Goal: Information Seeking & Learning: Learn about a topic

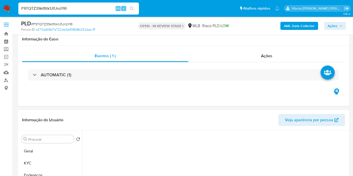
select select "10"
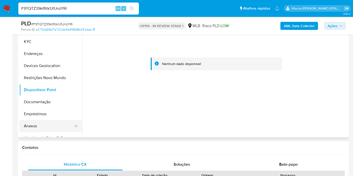
scroll to position [168, 0]
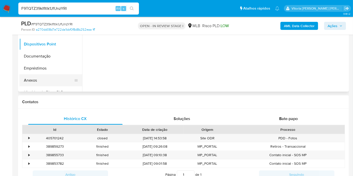
click at [39, 81] on button "Anexos" at bounding box center [48, 80] width 59 height 12
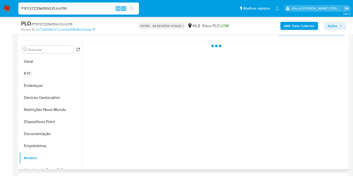
scroll to position [84, 0]
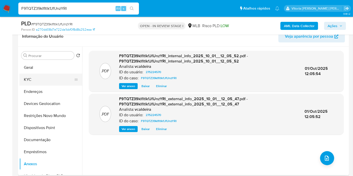
drag, startPoint x: 34, startPoint y: 82, endPoint x: 36, endPoint y: 73, distance: 8.8
click at [34, 82] on button "KYC" at bounding box center [48, 80] width 59 height 12
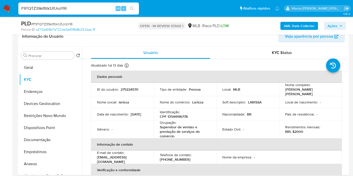
click at [37, 9] on input "F9TQTZ39klfltlk1JfUnzYRl" at bounding box center [78, 8] width 121 height 7
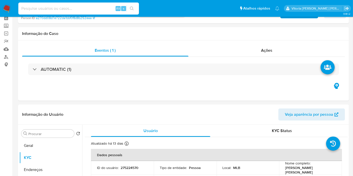
scroll to position [0, 0]
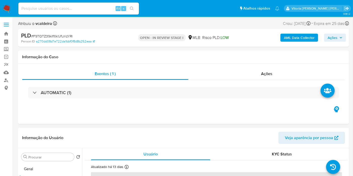
click at [336, 40] on span "Ações" at bounding box center [333, 38] width 10 height 8
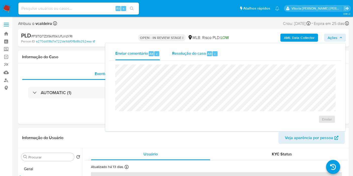
click at [195, 53] on span "Resolução do caso" at bounding box center [189, 54] width 34 height 6
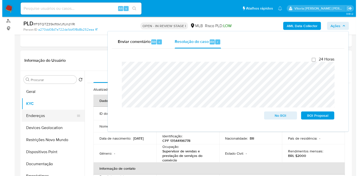
scroll to position [84, 0]
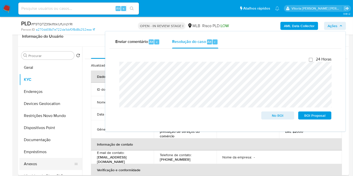
click at [38, 161] on button "Anexos" at bounding box center [48, 164] width 59 height 12
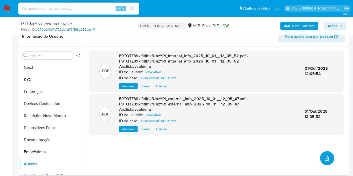
click at [325, 158] on icon "upload-file" at bounding box center [327, 158] width 6 height 6
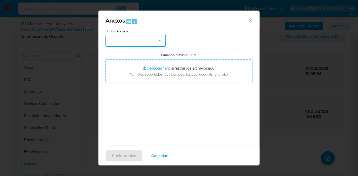
click at [151, 44] on button "button" at bounding box center [135, 41] width 60 height 12
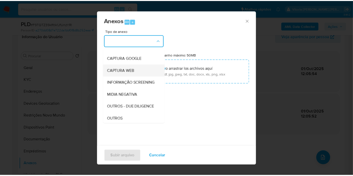
scroll to position [56, 0]
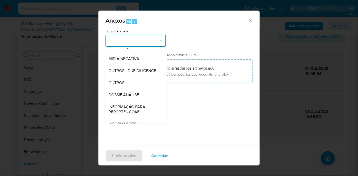
click at [132, 98] on span "DOSSIÊ ANÁLISE" at bounding box center [123, 95] width 30 height 5
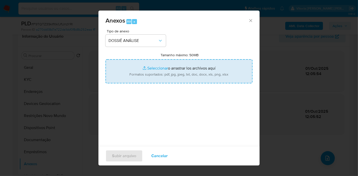
type input "C:\fakepath\SAR - (XXX) - CPF 13544196778 - LARISSA DE OLIVEIRA PAULA.pdf"
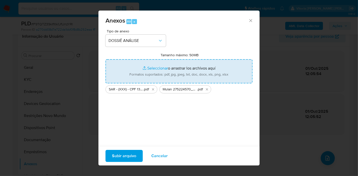
click at [117, 156] on span "Subir arquivo" at bounding box center [124, 156] width 24 height 11
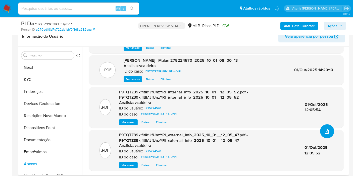
scroll to position [0, 0]
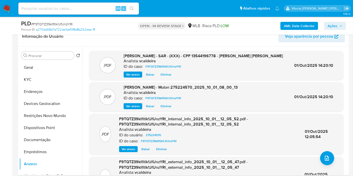
click at [332, 28] on span "Ações" at bounding box center [333, 26] width 10 height 8
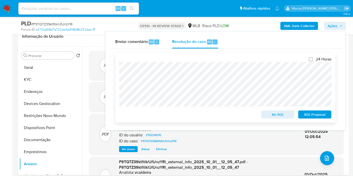
click at [314, 116] on span "ROI Proposal" at bounding box center [315, 114] width 26 height 7
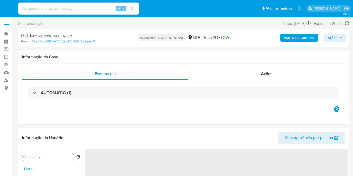
select select "10"
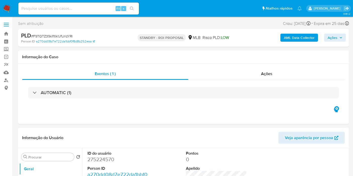
click at [70, 10] on input at bounding box center [78, 8] width 121 height 7
paste input "I0bSbwhFGLSb0IkE9THv7JnJ"
type input "I0bSbwhFGLSb0IkE9THv7JnJ"
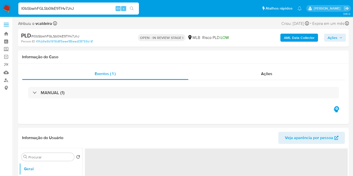
select select "10"
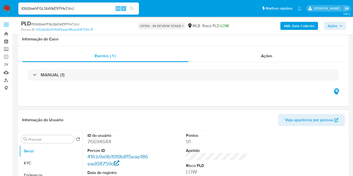
scroll to position [84, 0]
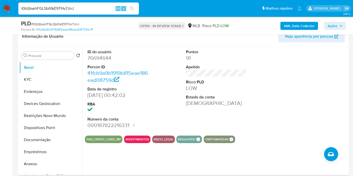
click at [100, 57] on dd "76694644" at bounding box center [118, 58] width 61 height 7
copy dd "76694644"
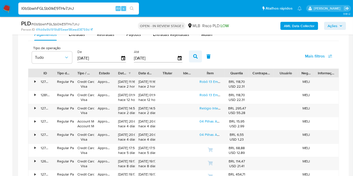
scroll to position [363, 0]
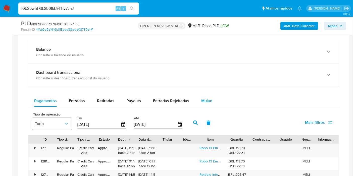
click at [203, 101] on span "Mulan" at bounding box center [207, 101] width 11 height 6
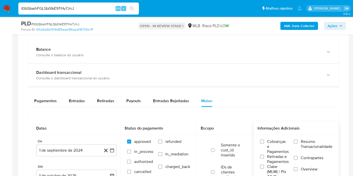
click at [306, 142] on span "Resumo Transacionalidade" at bounding box center [317, 144] width 32 height 10
click at [298, 142] on input "Resumo Transacionalidade" at bounding box center [296, 142] width 4 height 4
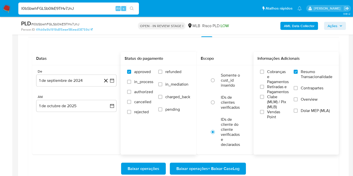
scroll to position [447, 0]
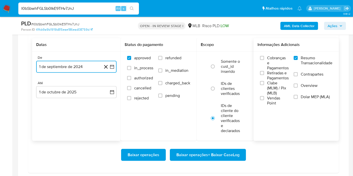
click at [72, 65] on button "1 de septiembre de 2024" at bounding box center [76, 67] width 81 height 12
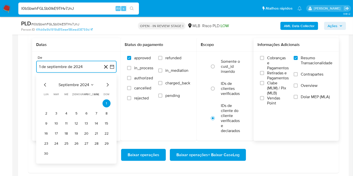
click at [88, 85] on span "septiembre 2024" at bounding box center [74, 85] width 31 height 5
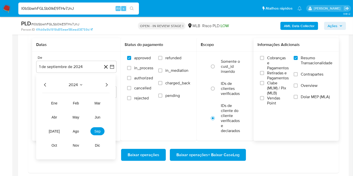
click at [105, 83] on icon "Año siguiente" at bounding box center [107, 85] width 6 height 6
click at [97, 117] on span "jun" at bounding box center [98, 117] width 6 height 4
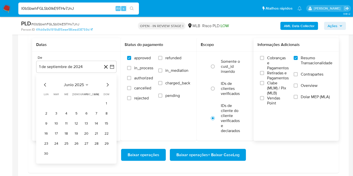
drag, startPoint x: 106, startPoint y: 99, endPoint x: 91, endPoint y: 103, distance: 16.4
click at [107, 100] on button "1" at bounding box center [107, 104] width 8 height 8
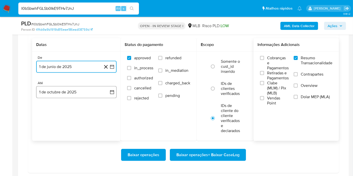
click at [72, 92] on button "1 de octubre de 2025" at bounding box center [76, 92] width 81 height 12
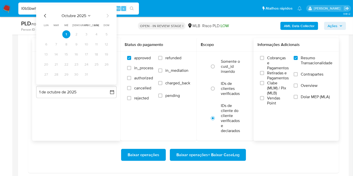
click at [83, 14] on span "octubre 2025" at bounding box center [74, 15] width 25 height 5
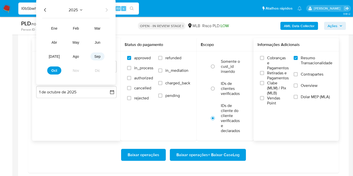
click at [101, 55] on span "sep" at bounding box center [98, 57] width 6 height 4
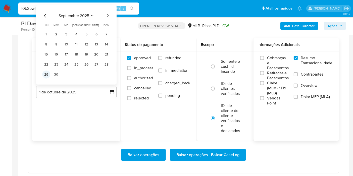
click at [46, 75] on button "29" at bounding box center [46, 75] width 8 height 8
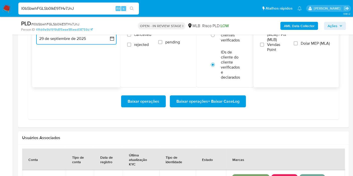
scroll to position [503, 0]
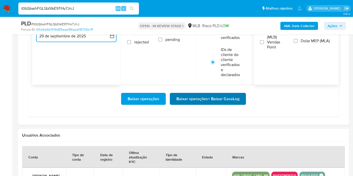
click at [184, 97] on span "Baixar operações + Baixar CaseLog" at bounding box center [208, 99] width 63 height 11
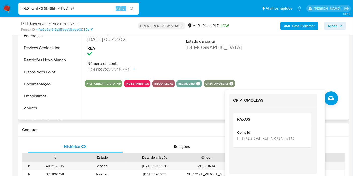
scroll to position [112, 0]
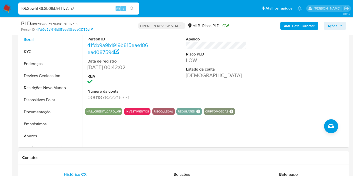
click at [59, 4] on div "I0bSbwhFGLSb0IkE9THv7JnJ Alt s" at bounding box center [78, 9] width 121 height 12
click at [57, 8] on input "I0bSbwhFGLSb0IkE9THv7JnJ" at bounding box center [78, 8] width 121 height 7
paste input "uQIPrjsQDnsqjol5hxERED0B"
type input "uQIPrjsQDnsqjol5hxERED0B"
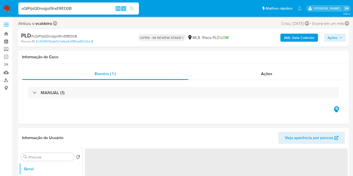
select select "10"
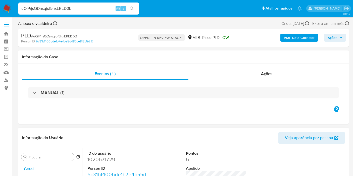
click at [105, 160] on dd "1020671729" at bounding box center [118, 159] width 61 height 7
copy dd "1020671729"
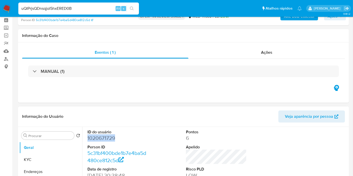
scroll to position [84, 0]
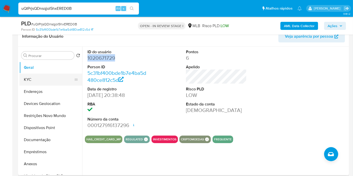
drag, startPoint x: 33, startPoint y: 83, endPoint x: 37, endPoint y: 79, distance: 5.3
click at [33, 82] on button "KYC" at bounding box center [48, 80] width 59 height 12
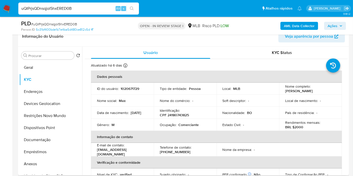
click at [129, 91] on td "ID do usuário : 1020671729" at bounding box center [122, 89] width 63 height 12
click at [130, 89] on p "1020671729" at bounding box center [130, 89] width 19 height 5
copy p "1020671729"
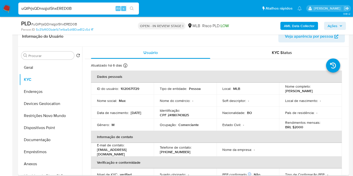
click at [176, 114] on p "CPF 24180743825" at bounding box center [174, 115] width 29 height 5
copy p "24180743825"
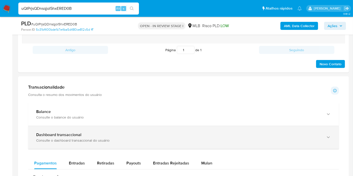
scroll to position [335, 0]
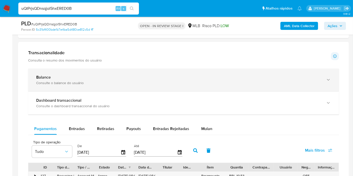
click at [138, 79] on div "Balance Consulte o balance do usuário" at bounding box center [178, 80] width 285 height 10
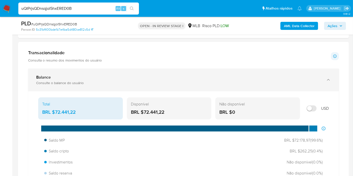
scroll to position [363, 0]
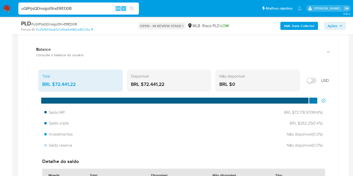
drag, startPoint x: 169, startPoint y: 81, endPoint x: 173, endPoint y: 28, distance: 52.3
click at [144, 81] on div "BRL $72.441,22" at bounding box center [169, 84] width 77 height 7
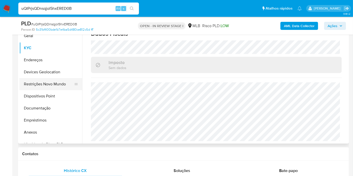
scroll to position [112, 0]
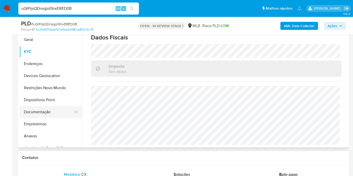
click at [38, 111] on button "Documentação" at bounding box center [48, 112] width 59 height 12
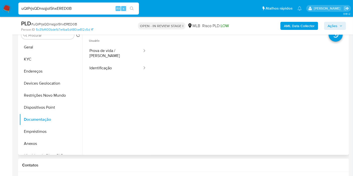
scroll to position [84, 0]
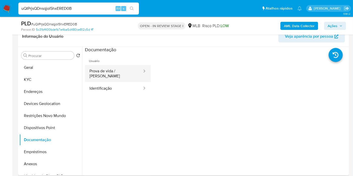
click at [123, 73] on button "Prova de vida / Selfie" at bounding box center [114, 73] width 58 height 17
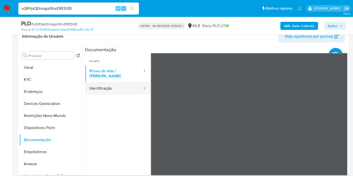
click at [109, 84] on button "Identificação" at bounding box center [114, 88] width 58 height 13
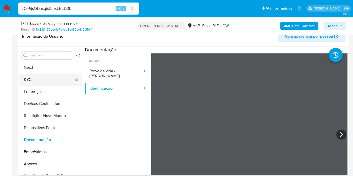
click at [44, 82] on button "KYC" at bounding box center [48, 80] width 59 height 12
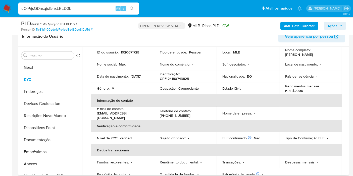
scroll to position [28, 0]
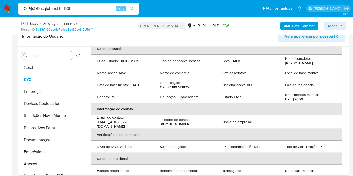
click at [187, 98] on p "Comerciante" at bounding box center [189, 97] width 20 height 5
copy p "Comerciante"
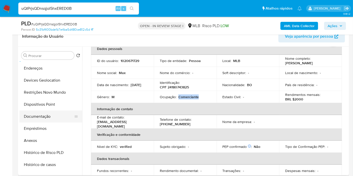
scroll to position [56, 0]
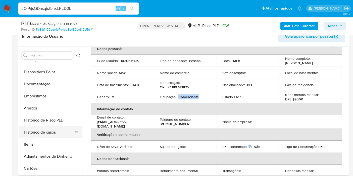
click at [50, 135] on button "Histórico de casos" at bounding box center [48, 133] width 59 height 12
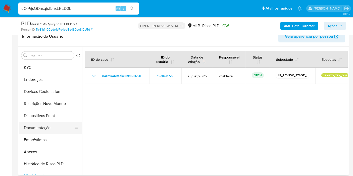
scroll to position [0, 0]
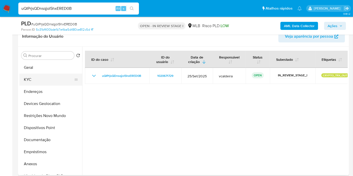
click at [42, 82] on button "KYC" at bounding box center [48, 80] width 59 height 12
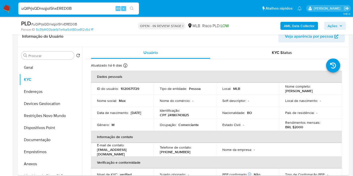
drag, startPoint x: 317, startPoint y: 93, endPoint x: 285, endPoint y: 92, distance: 32.2
click at [286, 92] on div "Nome completo : Max Quispe Huaranca" at bounding box center [311, 88] width 51 height 9
copy p "Max Quispe Huaranca"
click at [296, 24] on b "AML Data Collector" at bounding box center [299, 26] width 31 height 8
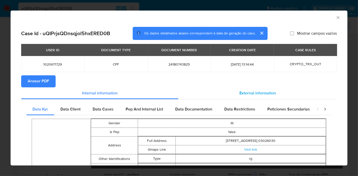
click at [239, 98] on div "External information" at bounding box center [257, 94] width 158 height 12
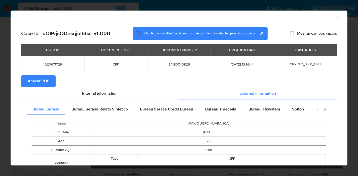
click at [34, 83] on span "Anexar PDF" at bounding box center [38, 81] width 21 height 11
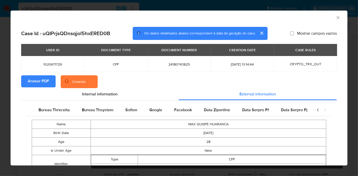
scroll to position [0, 169]
click at [147, 106] on div "Google" at bounding box center [153, 110] width 25 height 12
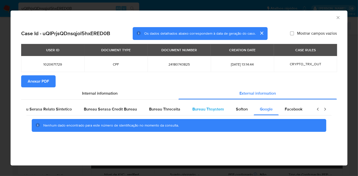
scroll to position [0, 0]
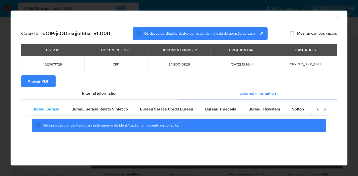
click at [54, 109] on span "Bureau Serasa" at bounding box center [45, 109] width 27 height 6
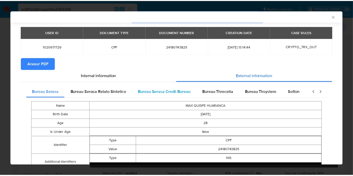
scroll to position [67, 0]
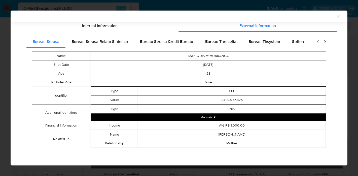
click at [199, 158] on div "Case Id - uQIPrjsQDnsqjol5hxERED0B Os dados detalhados abaixo correspondem à da…" at bounding box center [179, 60] width 337 height 211
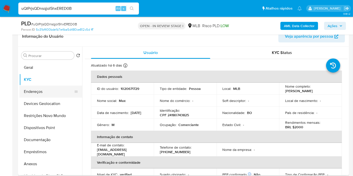
click at [44, 95] on button "Endereços" at bounding box center [48, 92] width 59 height 12
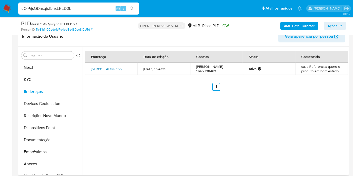
click at [108, 68] on link "Rua Santa Rita 601, São Paulo, São Paulo, 03026030, Brasil 601" at bounding box center [106, 68] width 31 height 5
click at [40, 69] on button "Geral" at bounding box center [48, 68] width 59 height 12
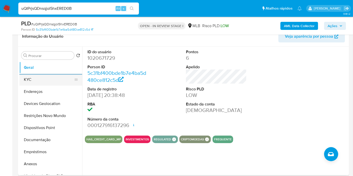
click at [43, 82] on button "KYC" at bounding box center [48, 80] width 59 height 12
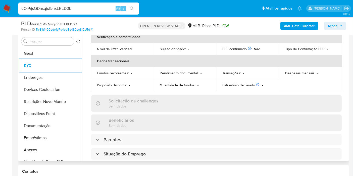
scroll to position [233, 0]
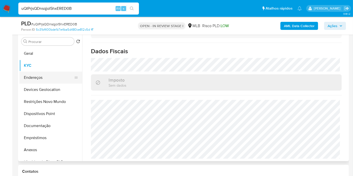
click at [37, 77] on button "Endereços" at bounding box center [48, 78] width 59 height 12
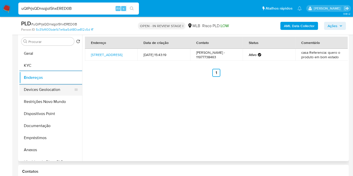
click at [55, 92] on button "Devices Geolocation" at bounding box center [48, 90] width 59 height 12
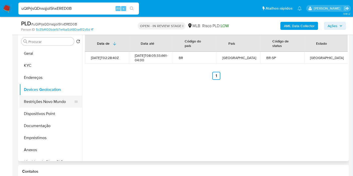
click at [29, 102] on button "Restrições Novo Mundo" at bounding box center [48, 102] width 59 height 12
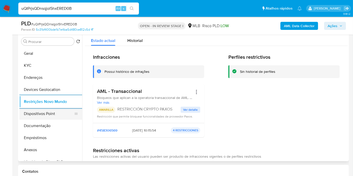
click at [33, 116] on button "Dispositivos Point" at bounding box center [48, 114] width 59 height 12
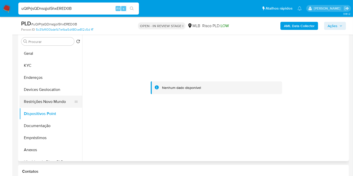
click at [47, 101] on button "Restrições Novo Mundo" at bounding box center [48, 102] width 59 height 12
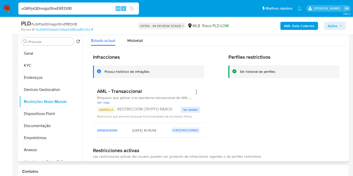
drag, startPoint x: 148, startPoint y: 94, endPoint x: 96, endPoint y: 91, distance: 51.6
click at [96, 91] on div "AML - Transaccional Bloqueos que aplican a la operatoria transaccional de AML. …" at bounding box center [148, 103] width 111 height 39
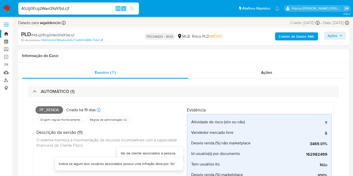
select select "10"
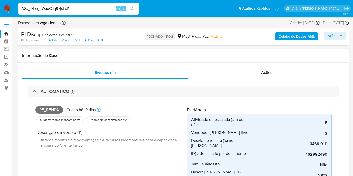
click at [78, 10] on input "ASJjj0Ecg2WaoQ1q97jsLcj1" at bounding box center [78, 8] width 121 height 7
paste input "I0bSbwhFGLSb0IkE9THv7JnJ"
type input "I0bSbwhFGLSb0IkE9THv7JnJ"
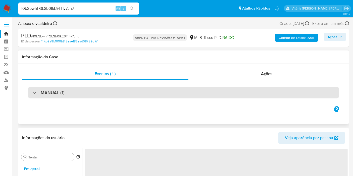
select select "10"
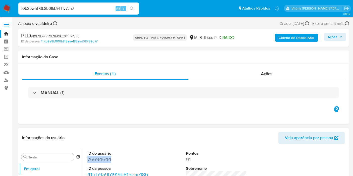
drag, startPoint x: 112, startPoint y: 161, endPoint x: 84, endPoint y: 159, distance: 28.3
copy font "76694644"
click at [56, 8] on input "I0bSbwhFGLSb0IkE9THv7JnJ" at bounding box center [78, 8] width 121 height 7
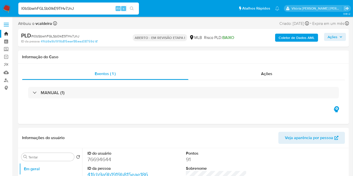
paste input "uQIPrjsQDnsqjol5hxERED0B"
type input "uQIPrjsQDnsqjol5hxERED0B"
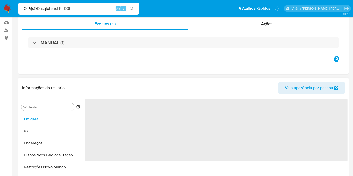
select select "10"
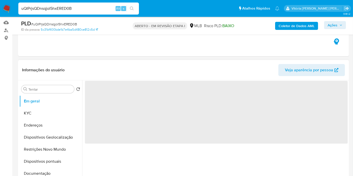
scroll to position [84, 0]
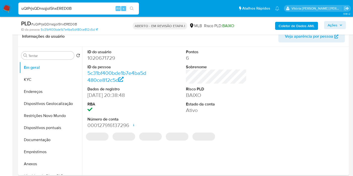
click at [102, 58] on font "1020671729" at bounding box center [102, 57] width 28 height 7
copy font "1020671729"
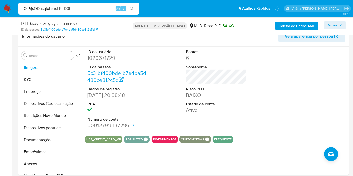
click at [45, 9] on input "uQIPrjsQDnsqjol5hxERED0B" at bounding box center [78, 8] width 121 height 7
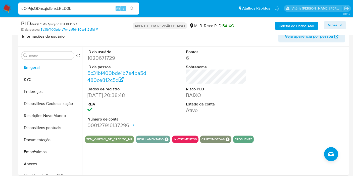
paste input "f7ZGUbpD89B4CrRqW0R4pTb2"
type input "f7ZGUbpD89B4CrRqW0R4pTb2"
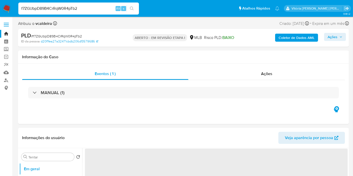
select select "10"
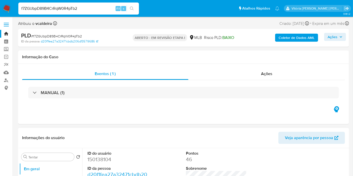
click at [95, 161] on font "150138104" at bounding box center [100, 159] width 24 height 7
copy font "150138104"
click at [51, 8] on input "f7ZGUbpD89B4CrRqW0R4pTb2" at bounding box center [78, 8] width 121 height 7
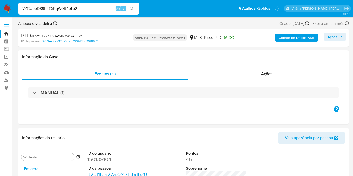
paste input "89rqVFb1kNa0s93q9VKERM8c"
type input "89rqVFb1kNa0s93q9VKERM8c"
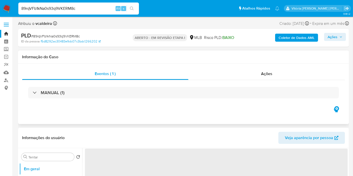
select select "10"
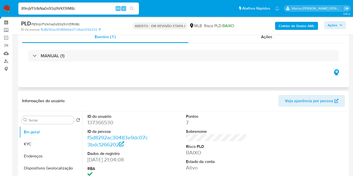
scroll to position [28, 0]
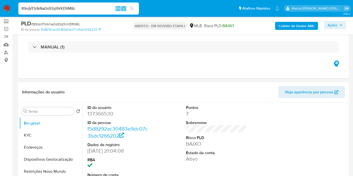
click at [96, 111] on font "137366530" at bounding box center [101, 113] width 26 height 7
copy font "137366530"
click at [47, 9] on input "89rqVFb1kNa0s93q9VKERM8c" at bounding box center [78, 8] width 121 height 7
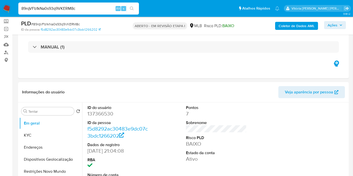
paste input "u8URQl74zo0GLN4MK51W6BjI"
type input "u8URQl74zo0GLN4MK51W6BjI"
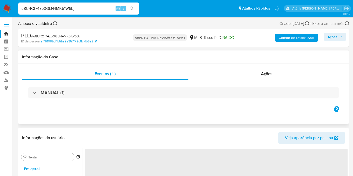
select select "10"
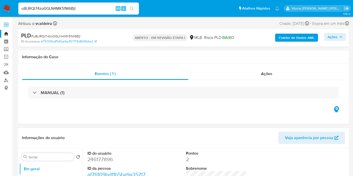
click at [95, 158] on font "246177896" at bounding box center [100, 159] width 25 height 7
copy font "246177896"
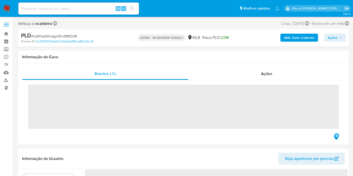
click at [51, 12] on div "Alt s" at bounding box center [78, 9] width 121 height 12
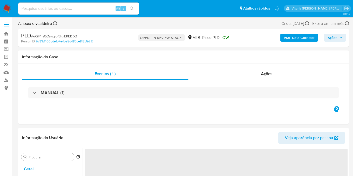
click at [54, 10] on input at bounding box center [78, 8] width 121 height 7
paste input "38250256"
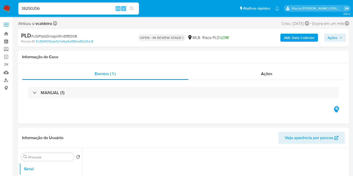
type input "38250256"
select select "10"
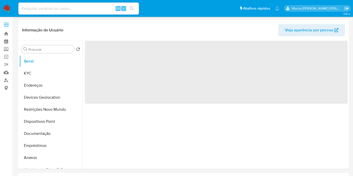
select select "10"
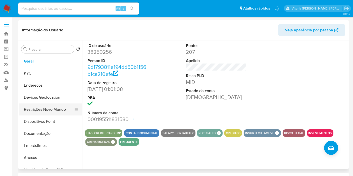
scroll to position [28, 0]
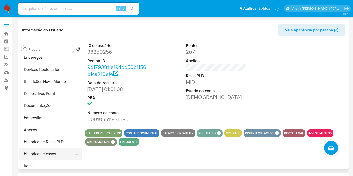
click at [51, 153] on button "Histórico de casos" at bounding box center [48, 154] width 59 height 12
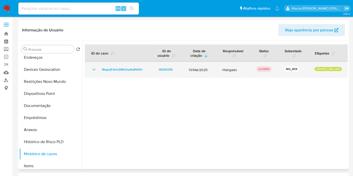
click at [96, 68] on icon "Mostrar/Ocultar" at bounding box center [94, 70] width 6 height 6
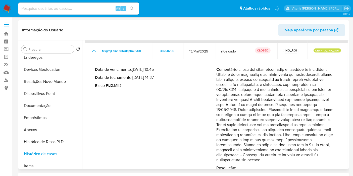
scroll to position [26, 0]
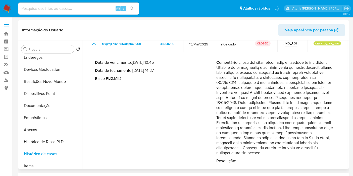
drag, startPoint x: 240, startPoint y: 84, endPoint x: 297, endPoint y: 112, distance: 63.6
click at [297, 112] on p "Comentário :" at bounding box center [278, 108] width 122 height 96
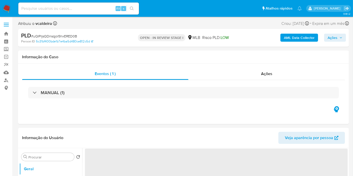
select select "10"
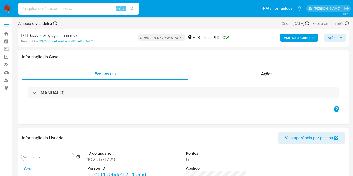
click at [70, 10] on input at bounding box center [78, 8] width 121 height 7
paste input "f7ZGUbpD89B4CrRqW0R4pTb2"
type input "f7ZGUbpD89B4CrRqW0R4pTb2"
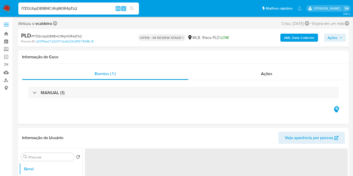
select select "10"
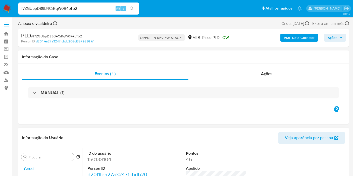
click at [95, 160] on dd "150138104" at bounding box center [118, 159] width 61 height 7
copy dd "150138104"
click at [102, 160] on dd "150138104" at bounding box center [118, 159] width 61 height 7
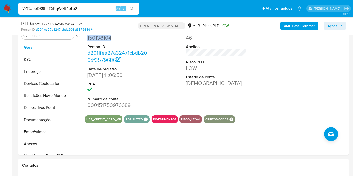
scroll to position [28, 0]
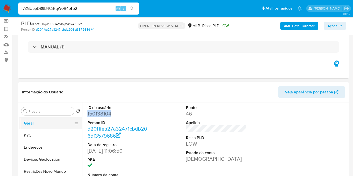
drag, startPoint x: 38, startPoint y: 135, endPoint x: 43, endPoint y: 127, distance: 9.1
click at [38, 135] on button "KYC" at bounding box center [50, 136] width 63 height 12
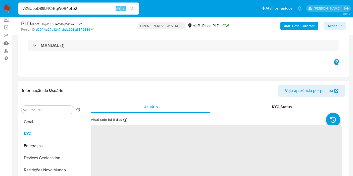
scroll to position [84, 0]
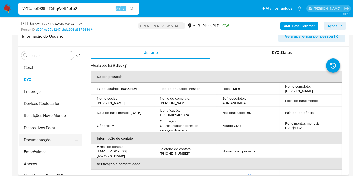
click at [53, 139] on button "Documentação" at bounding box center [48, 140] width 59 height 12
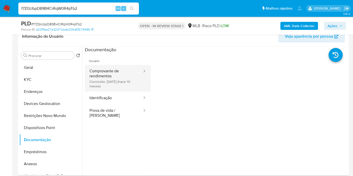
drag, startPoint x: 113, startPoint y: 79, endPoint x: 119, endPoint y: 88, distance: 10.3
click at [113, 79] on button "Comprovante de rendimentos Concluído: 29/11/2024 (hace 10 meses)" at bounding box center [114, 78] width 58 height 27
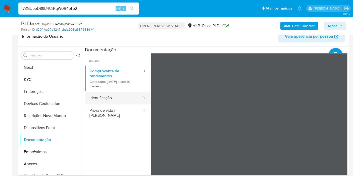
click at [117, 103] on button "Identificação" at bounding box center [114, 98] width 58 height 13
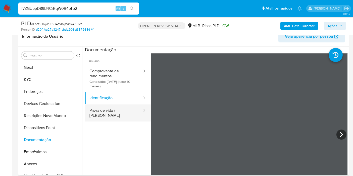
click at [118, 108] on button "Prova de vida / Selfie" at bounding box center [114, 113] width 58 height 17
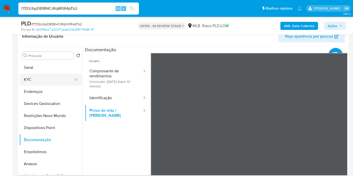
click at [35, 81] on button "KYC" at bounding box center [48, 80] width 59 height 12
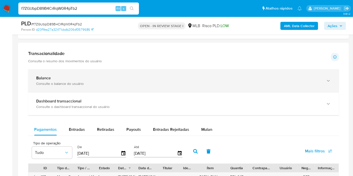
scroll to position [307, 0]
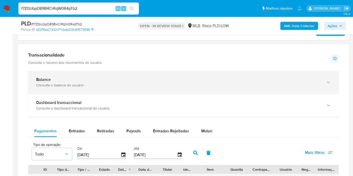
click at [137, 83] on div "Consulte o balance do usuário" at bounding box center [178, 85] width 285 height 5
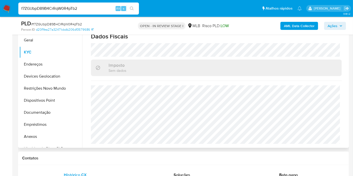
scroll to position [112, 0]
click at [42, 89] on button "Restrições Novo Mundo" at bounding box center [48, 88] width 59 height 12
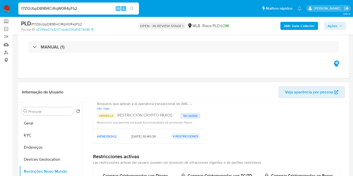
scroll to position [8, 0]
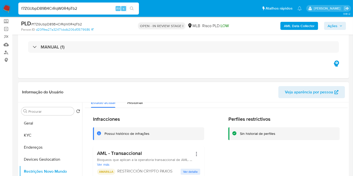
click at [113, 156] on h3 "AML - Transaccional" at bounding box center [145, 153] width 96 height 6
click at [40, 138] on button "KYC" at bounding box center [48, 136] width 59 height 12
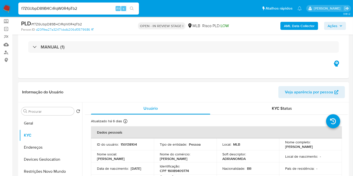
click at [121, 145] on p "150138104" at bounding box center [129, 144] width 16 height 5
copy p "150138104"
click at [34, 124] on button "Geral" at bounding box center [48, 123] width 59 height 12
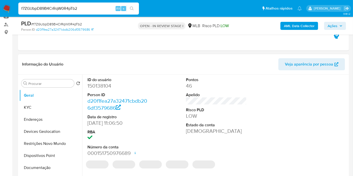
scroll to position [84, 0]
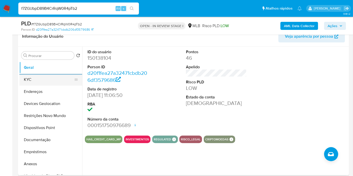
click at [42, 77] on button "KYC" at bounding box center [48, 80] width 59 height 12
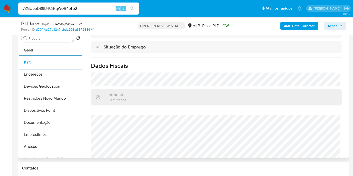
scroll to position [223, 0]
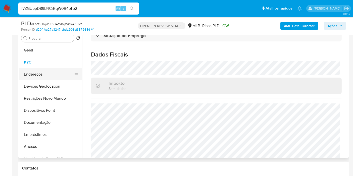
click at [31, 72] on button "Endereços" at bounding box center [48, 74] width 59 height 12
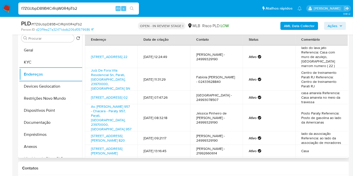
scroll to position [46, 0]
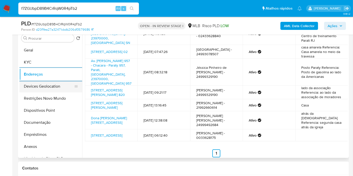
click at [57, 88] on button "Devices Geolocation" at bounding box center [48, 87] width 59 height 12
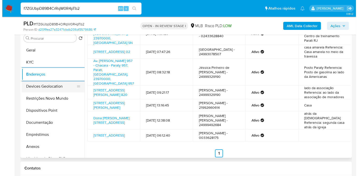
scroll to position [0, 0]
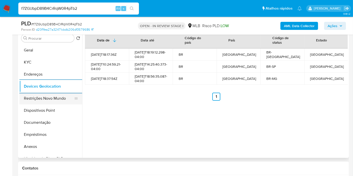
click at [33, 99] on button "Restrições Novo Mundo" at bounding box center [48, 99] width 59 height 12
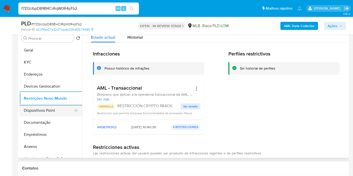
click at [56, 111] on button "Dispositivos Point" at bounding box center [48, 111] width 59 height 12
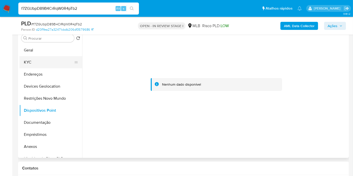
click at [33, 63] on button "KYC" at bounding box center [48, 62] width 59 height 12
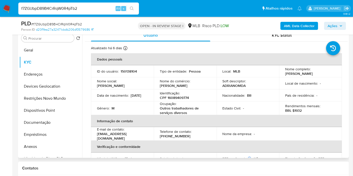
drag, startPoint x: 296, startPoint y: 78, endPoint x: 281, endPoint y: 71, distance: 16.3
click at [281, 71] on td "Nome completo : Adriano Mendes Negreiro Batista" at bounding box center [310, 71] width 63 height 12
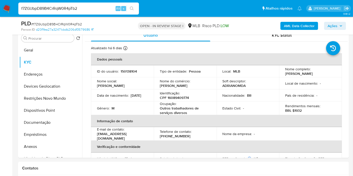
copy p "Adriano Mendes Negreiro Batista"
click at [300, 25] on b "AML Data Collector" at bounding box center [299, 26] width 31 height 8
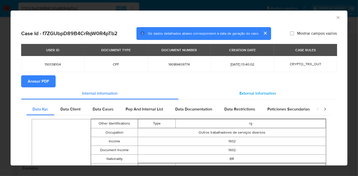
click at [239, 94] on span "External information" at bounding box center [257, 94] width 36 height 6
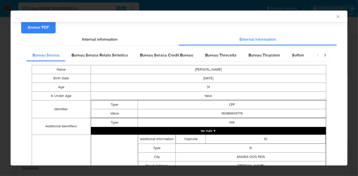
scroll to position [27, 0]
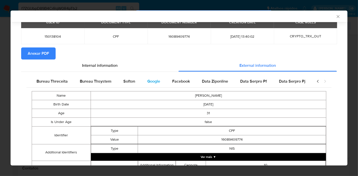
click at [150, 81] on span "Google" at bounding box center [153, 81] width 13 height 6
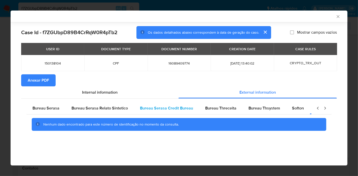
scroll to position [0, 0]
click at [45, 110] on span "Bureau Serasa" at bounding box center [45, 108] width 27 height 6
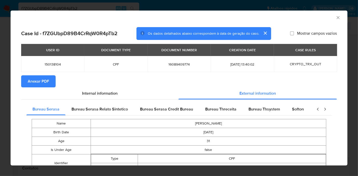
click at [51, 63] on span "150138104" at bounding box center [52, 64] width 51 height 5
copy span "150138104"
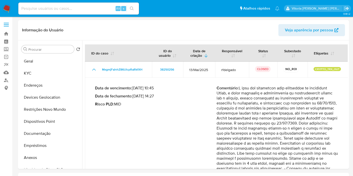
select select "10"
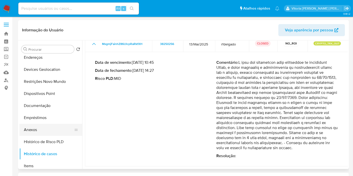
click at [29, 129] on button "Anexos" at bounding box center [48, 130] width 59 height 12
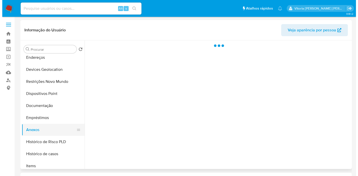
scroll to position [0, 0]
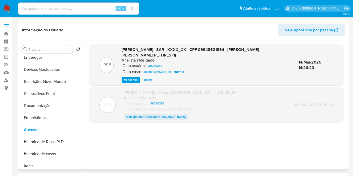
click at [136, 79] on span "Ver anexo" at bounding box center [131, 79] width 14 height 5
